Goal: Book appointment/travel/reservation

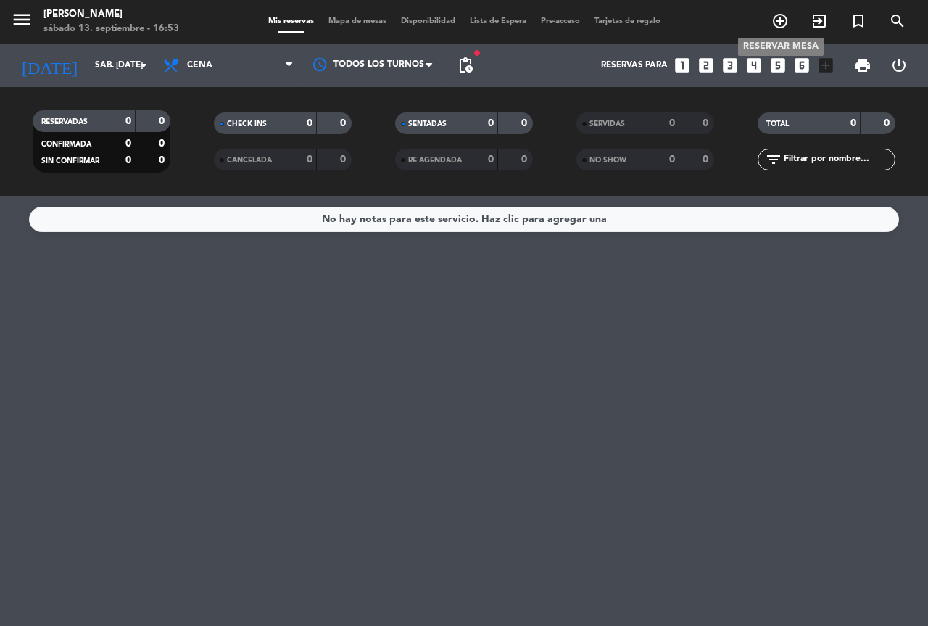
click at [783, 24] on icon "add_circle_outline" at bounding box center [779, 20] width 17 height 17
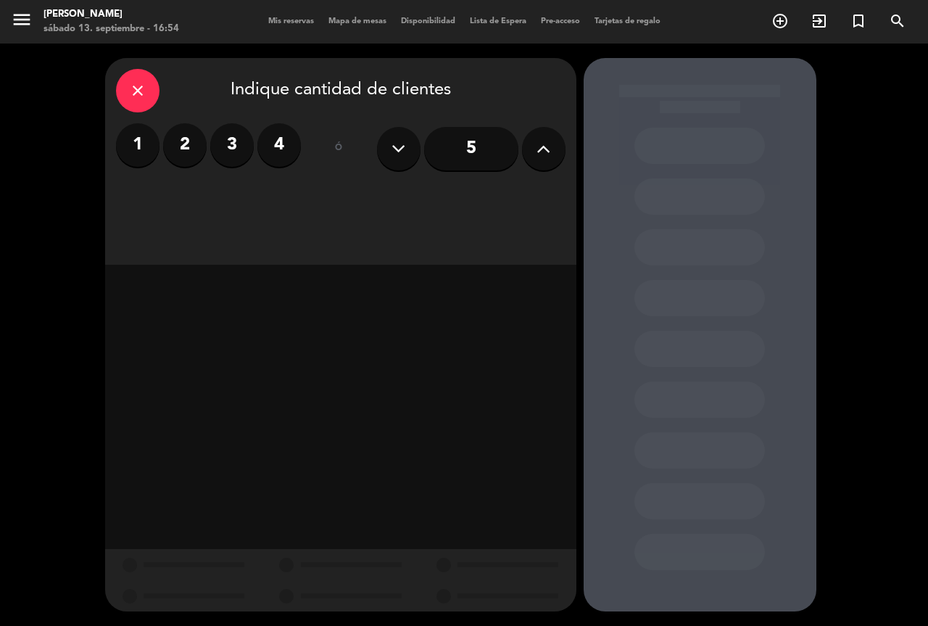
click at [396, 159] on icon at bounding box center [399, 149] width 14 height 22
click at [529, 151] on button at bounding box center [544, 149] width 44 height 44
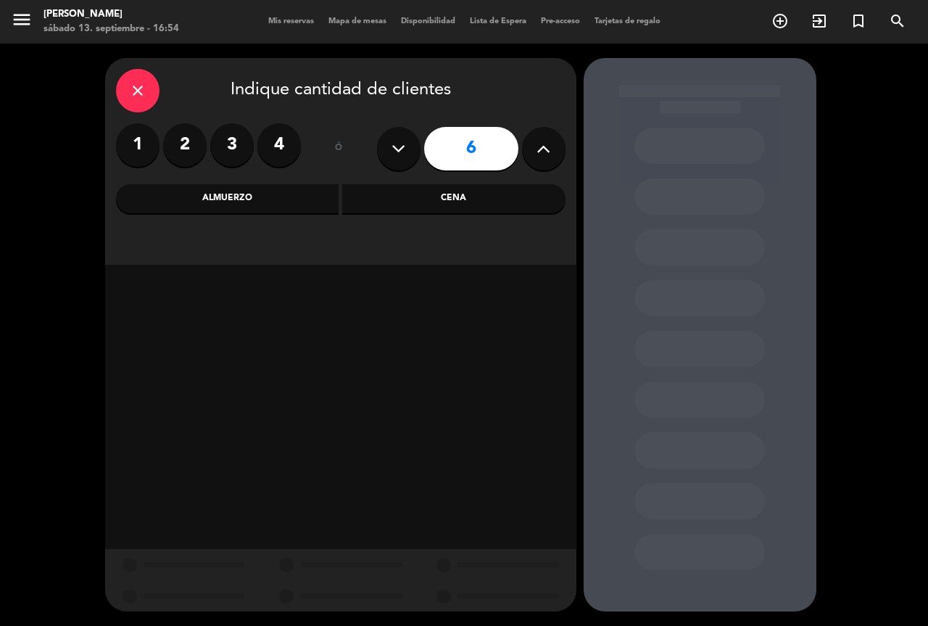
click at [535, 154] on button at bounding box center [544, 149] width 44 height 44
type input "10"
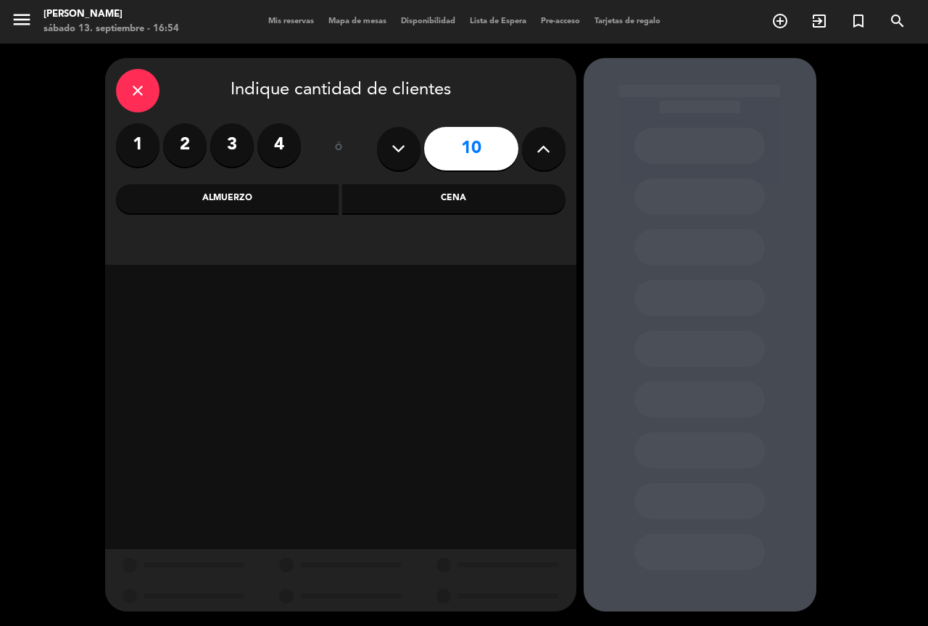
click at [439, 199] on div "Cena" at bounding box center [453, 198] width 223 height 29
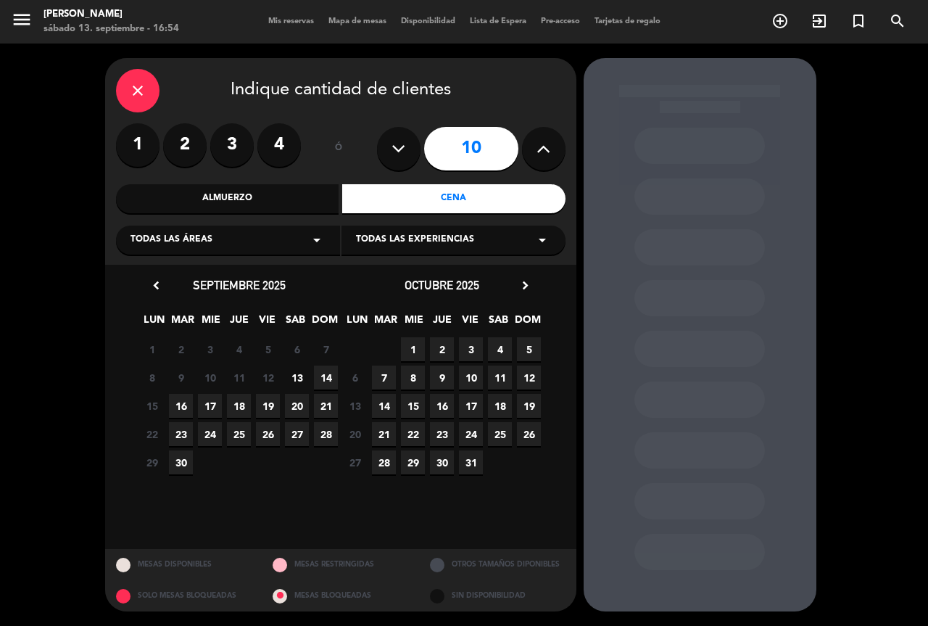
click at [298, 377] on span "13" at bounding box center [297, 377] width 24 height 24
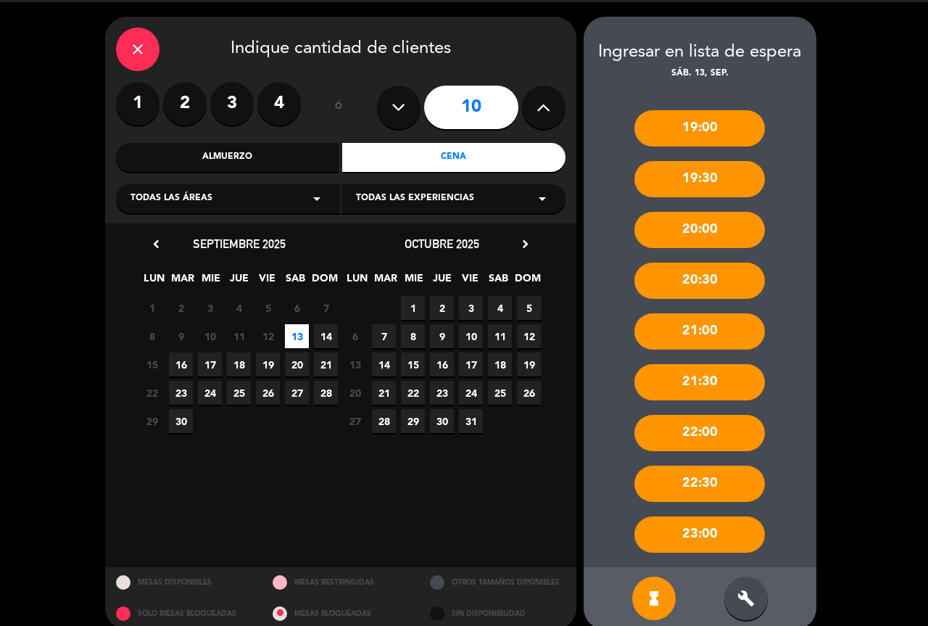
scroll to position [59, 0]
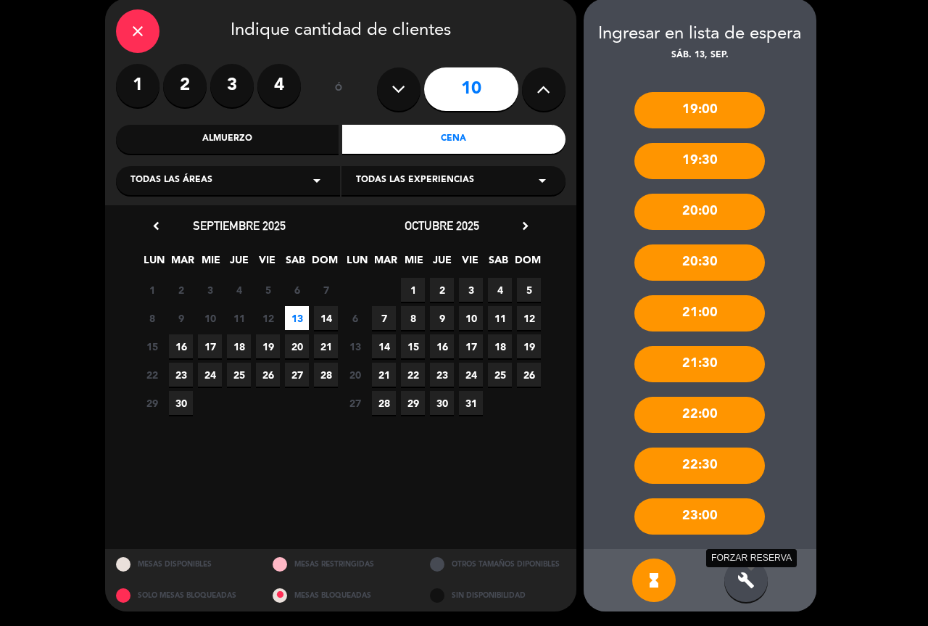
click at [739, 579] on icon "build" at bounding box center [745, 579] width 17 height 17
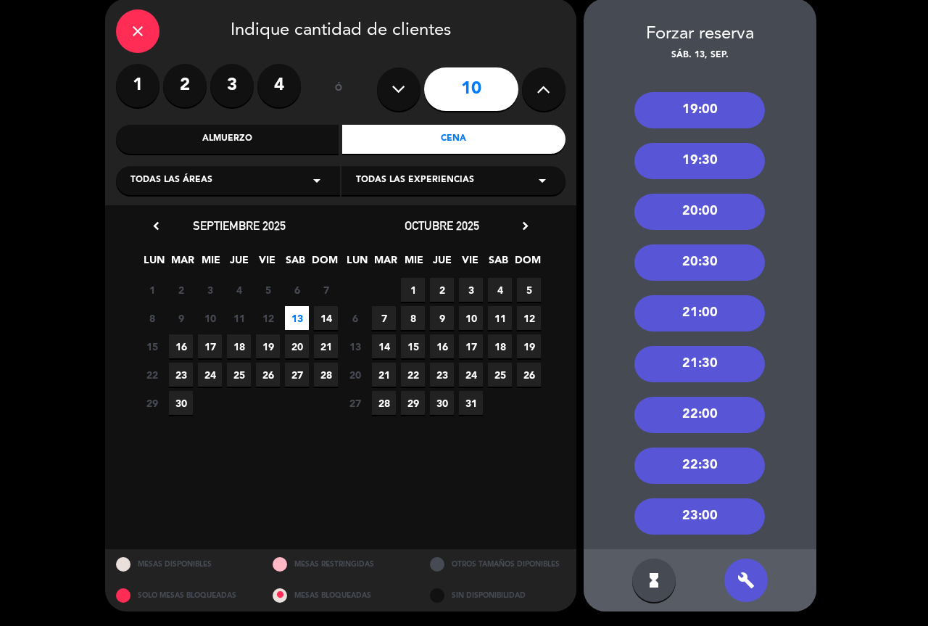
click at [724, 120] on div "19:00" at bounding box center [699, 110] width 131 height 36
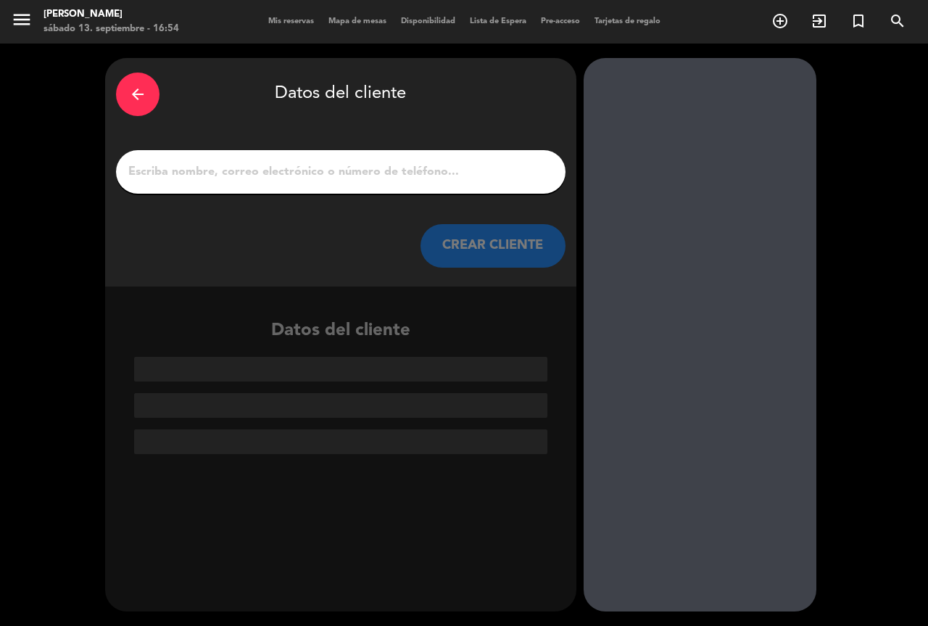
scroll to position [0, 0]
click at [293, 162] on input "1" at bounding box center [341, 172] width 428 height 20
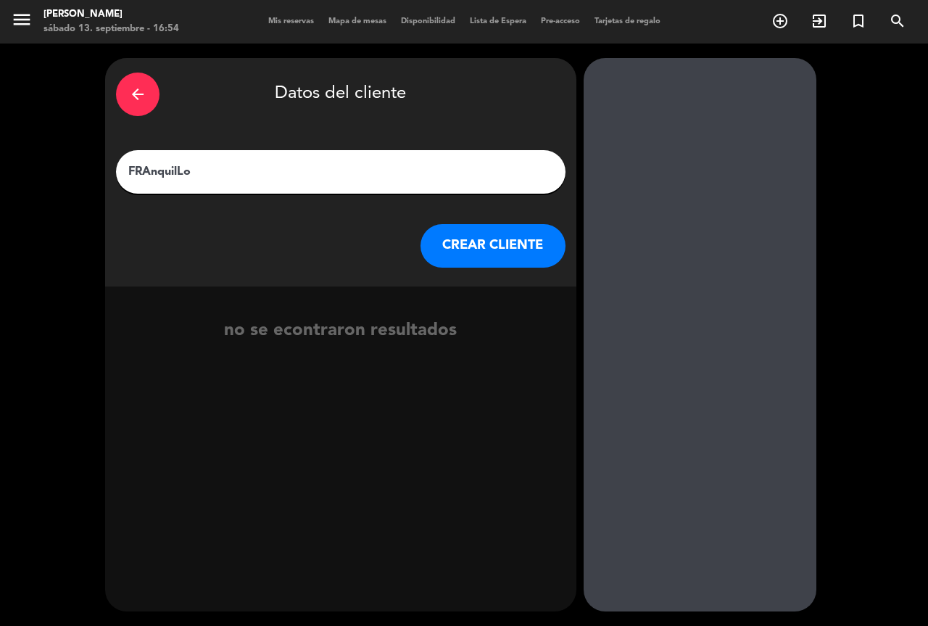
type input "FRAnquilLo"
click at [487, 239] on button "CREAR CLIENTE" at bounding box center [493, 246] width 145 height 44
